Goal: Navigation & Orientation: Find specific page/section

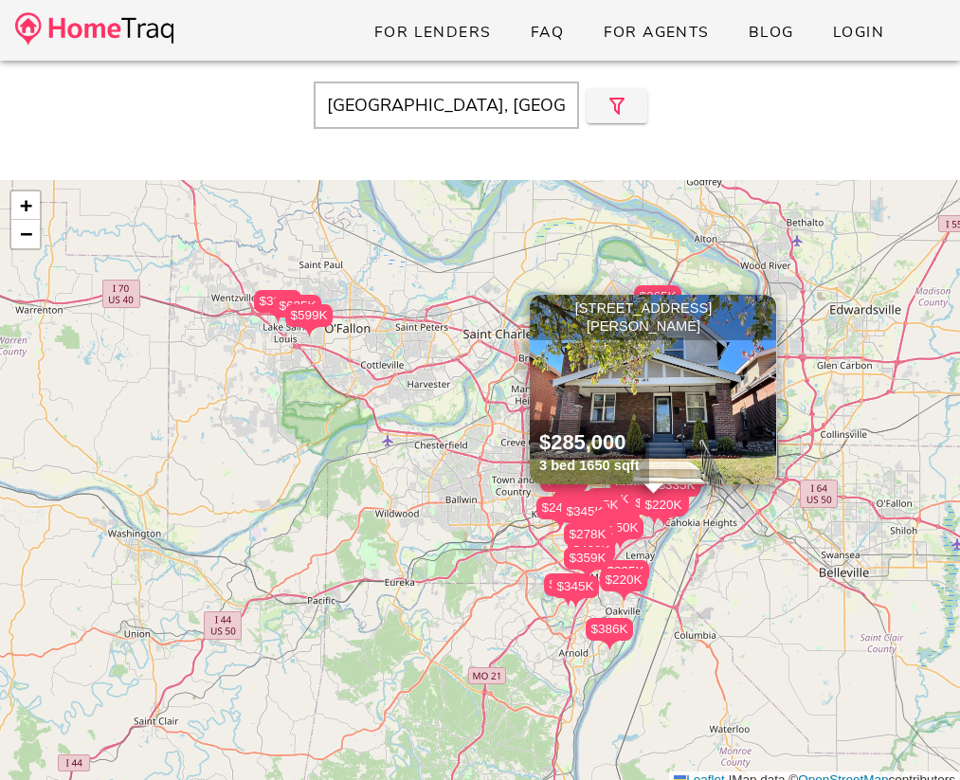
click at [762, 307] on span "×" at bounding box center [762, 308] width 11 height 21
